Goal: Task Accomplishment & Management: Manage account settings

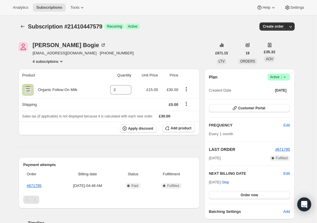
click at [64, 60] on icon "Product actions" at bounding box center [61, 61] width 6 height 6
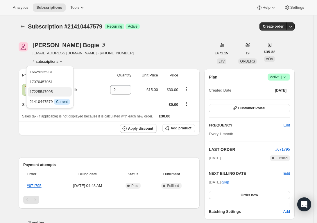
click at [49, 91] on span "17225547995" at bounding box center [41, 91] width 23 height 4
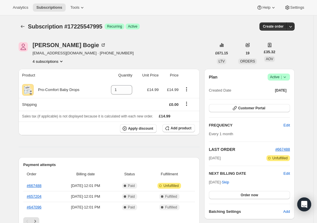
click at [63, 58] on icon "Product actions" at bounding box center [61, 61] width 6 height 6
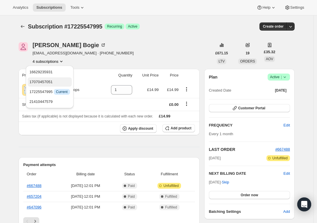
click at [50, 79] on span "17070457051" at bounding box center [49, 82] width 40 height 6
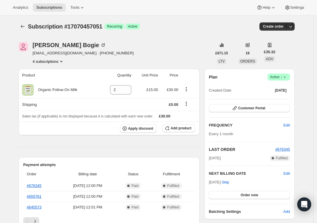
click at [62, 59] on icon "Product actions" at bounding box center [61, 61] width 6 height 6
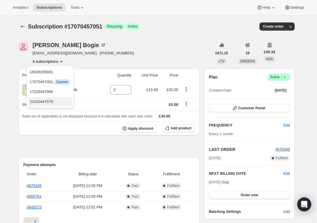
click at [45, 101] on span "21410447579" at bounding box center [41, 101] width 23 height 4
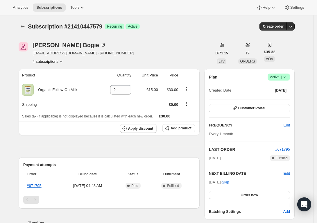
click at [64, 60] on icon "Product actions" at bounding box center [61, 61] width 6 height 6
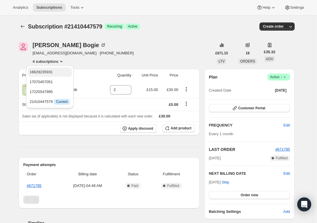
click at [60, 68] on button "16629235931" at bounding box center [50, 71] width 44 height 9
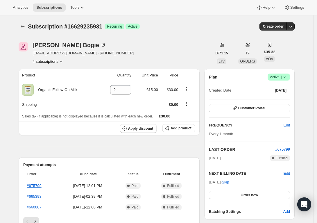
click at [62, 60] on button "4 subscriptions" at bounding box center [48, 61] width 32 height 6
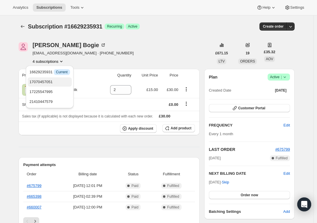
click at [50, 80] on span "17070457051" at bounding box center [40, 82] width 23 height 4
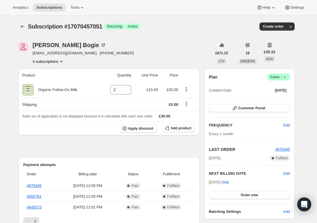
click at [63, 61] on icon "Product actions" at bounding box center [61, 61] width 6 height 6
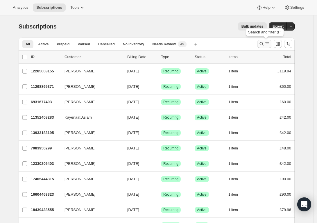
click at [264, 44] on icon "Search and filter results" at bounding box center [261, 44] width 6 height 6
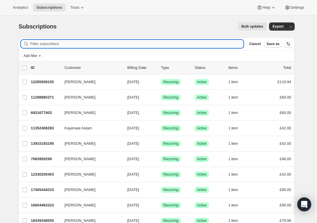
click at [177, 45] on input "Filter subscribers" at bounding box center [136, 44] width 213 height 8
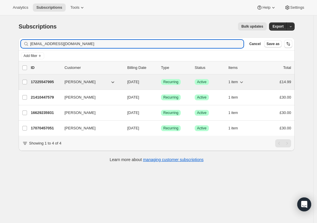
type input "eli_bogie85@hotmail.com"
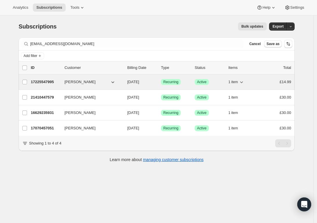
click at [244, 83] on icon "button" at bounding box center [241, 82] width 6 height 6
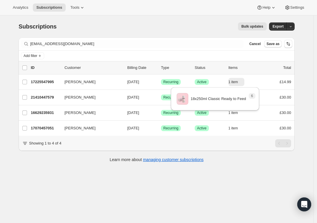
click at [229, 177] on div "Subscriptions. This page is ready Subscriptions Bulk updates More actions Bulk …" at bounding box center [156, 126] width 313 height 223
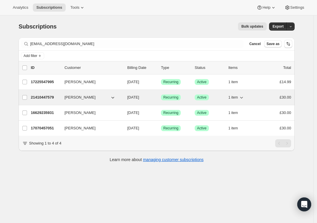
click at [243, 96] on icon "button" at bounding box center [241, 97] width 6 height 6
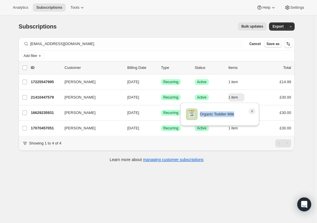
drag, startPoint x: 240, startPoint y: 113, endPoint x: 200, endPoint y: 115, distance: 40.3
click at [200, 115] on div "4 Organic Toddler Milk" at bounding box center [216, 114] width 60 height 12
copy p "Organic Toddler Milk"
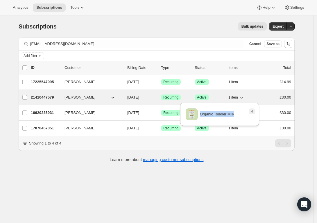
click at [239, 95] on button "1 item" at bounding box center [236, 97] width 16 height 8
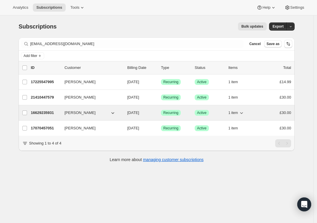
click at [244, 111] on icon "button" at bounding box center [241, 113] width 6 height 6
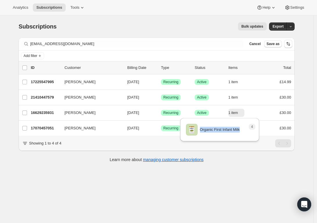
drag, startPoint x: 245, startPoint y: 130, endPoint x: 200, endPoint y: 132, distance: 45.0
click at [200, 132] on div "4 Organic First Infant Milk" at bounding box center [216, 130] width 60 height 12
copy p "Organic First Infant Milk"
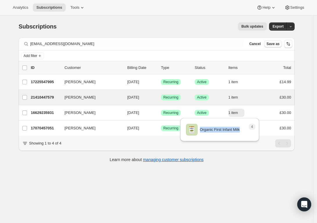
copy p "Organic First Infant Milk"
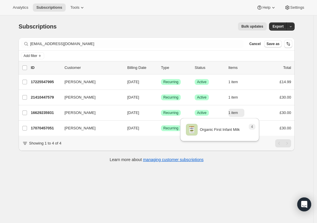
click at [251, 147] on div "Showing 1 to 4 of 4" at bounding box center [156, 143] width 269 height 8
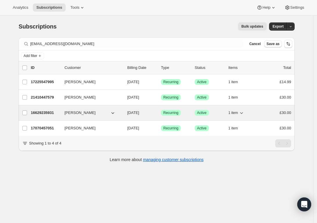
click at [202, 113] on span "Active" at bounding box center [202, 112] width 10 height 5
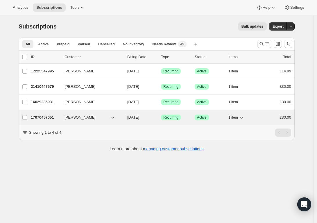
click at [244, 118] on icon "button" at bounding box center [241, 117] width 6 height 6
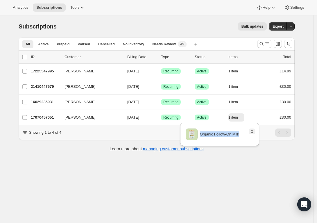
drag, startPoint x: 243, startPoint y: 135, endPoint x: 200, endPoint y: 134, distance: 43.0
click at [200, 134] on div "2 Organic Follow-On Milk" at bounding box center [216, 134] width 60 height 12
copy p "Organic Follow-On Milk"
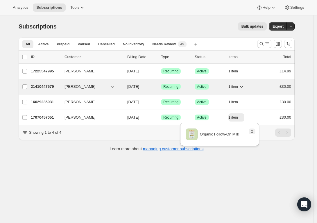
click at [212, 87] on p "Success Active" at bounding box center [208, 87] width 29 height 6
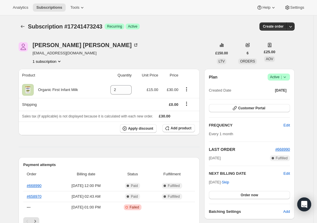
click at [279, 77] on span "Active |" at bounding box center [279, 77] width 18 height 6
click at [274, 95] on button "Cancel subscription" at bounding box center [278, 97] width 36 height 9
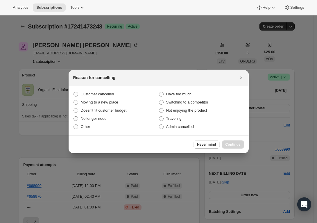
click at [87, 118] on span "No longer need" at bounding box center [94, 118] width 26 height 4
click at [74, 116] on input "No longer need" at bounding box center [73, 116] width 0 height 0
radio input "true"
click at [233, 144] on span "Continue" at bounding box center [232, 144] width 15 height 5
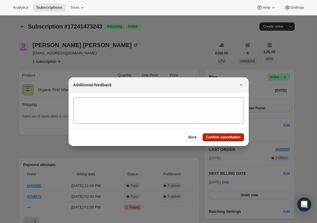
click at [206, 135] on span "Confirm cancellation" at bounding box center [223, 137] width 35 height 5
